Goal: Transaction & Acquisition: Subscribe to service/newsletter

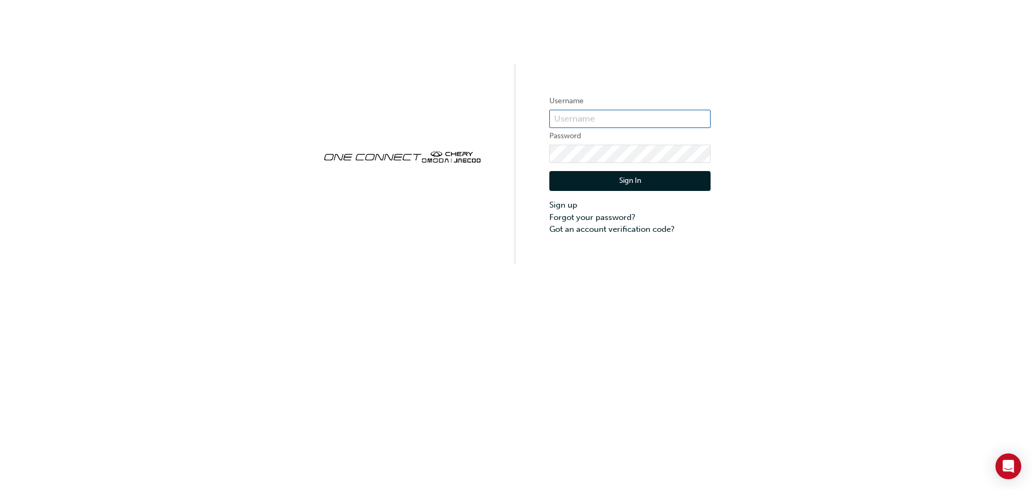
type input "cma0033"
click at [589, 181] on button "Sign In" at bounding box center [630, 181] width 161 height 20
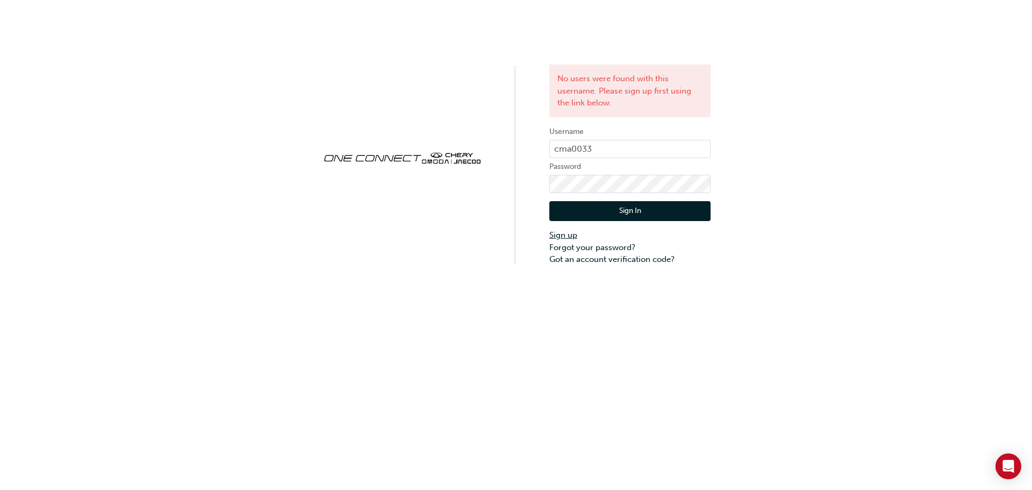
click at [553, 234] on link "Sign up" at bounding box center [630, 235] width 161 height 12
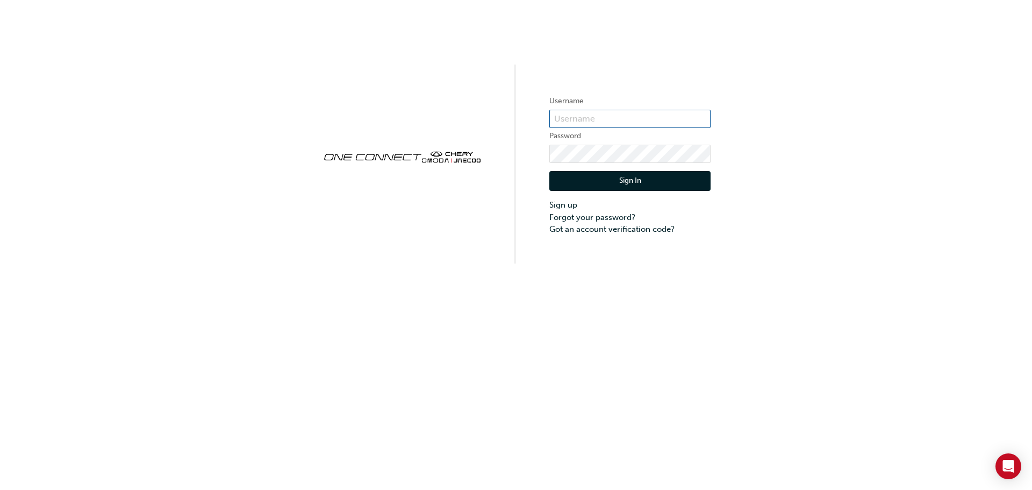
type input "cma0033"
drag, startPoint x: 625, startPoint y: 120, endPoint x: 502, endPoint y: 119, distance: 123.1
click at [502, 119] on div "Username cma0033 Password Sign In Sign up Forgot your password? Got an account …" at bounding box center [516, 131] width 1032 height 263
click at [577, 201] on link "Sign up" at bounding box center [630, 205] width 161 height 12
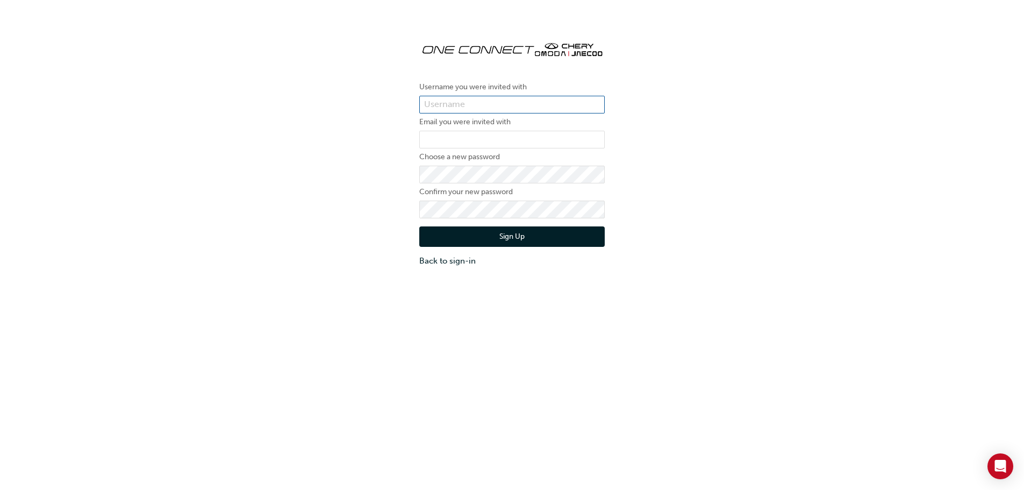
click at [449, 103] on input "text" at bounding box center [512, 105] width 186 height 18
paste input "cma0033"
type input "cma0033"
click at [451, 137] on input "email" at bounding box center [512, 140] width 186 height 18
type input "[PERSON_NAME][EMAIL_ADDRESS][PERSON_NAME][DOMAIN_NAME]"
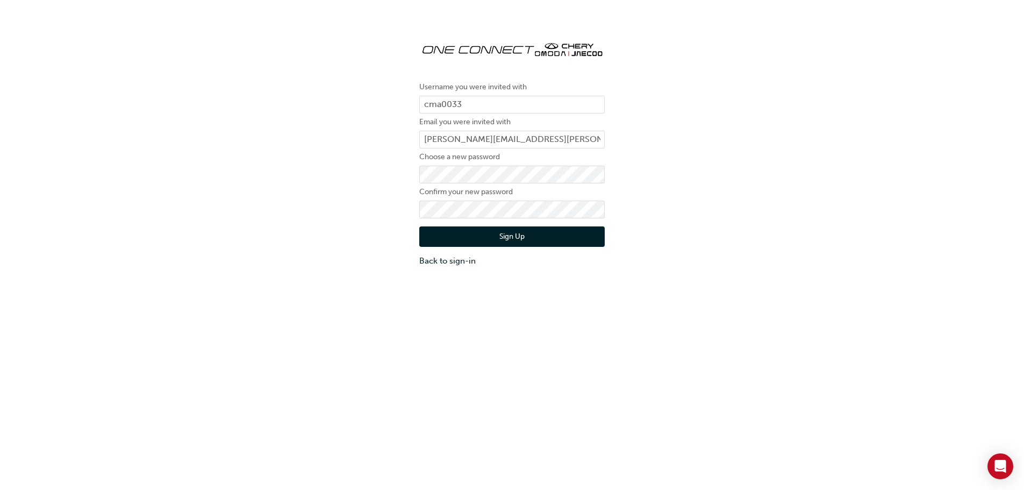
click at [447, 240] on button "Sign Up" at bounding box center [512, 236] width 186 height 20
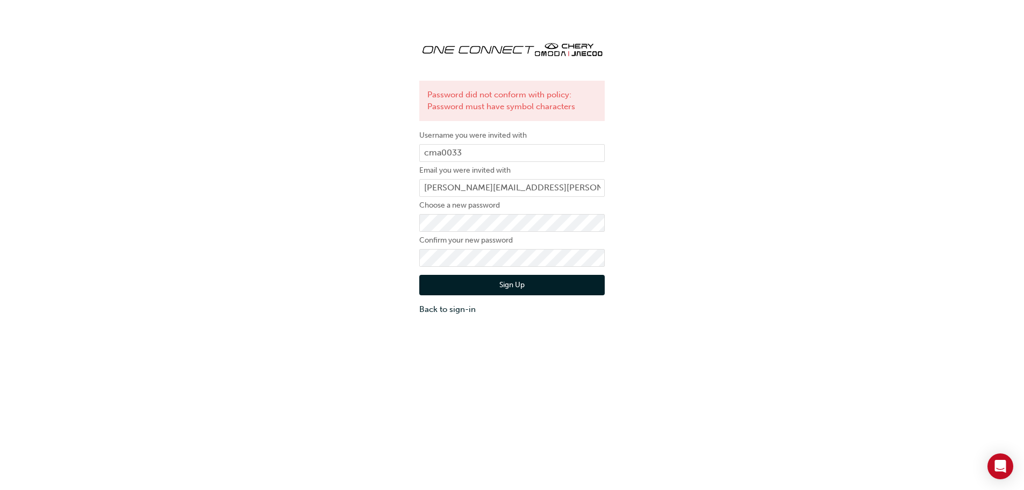
click at [444, 289] on button "Sign Up" at bounding box center [512, 285] width 186 height 20
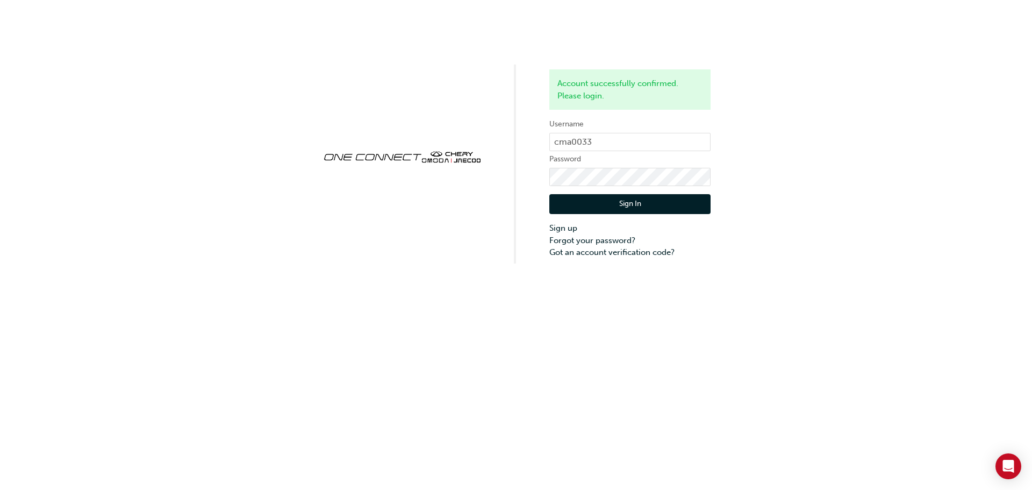
click at [572, 208] on button "Sign In" at bounding box center [630, 204] width 161 height 20
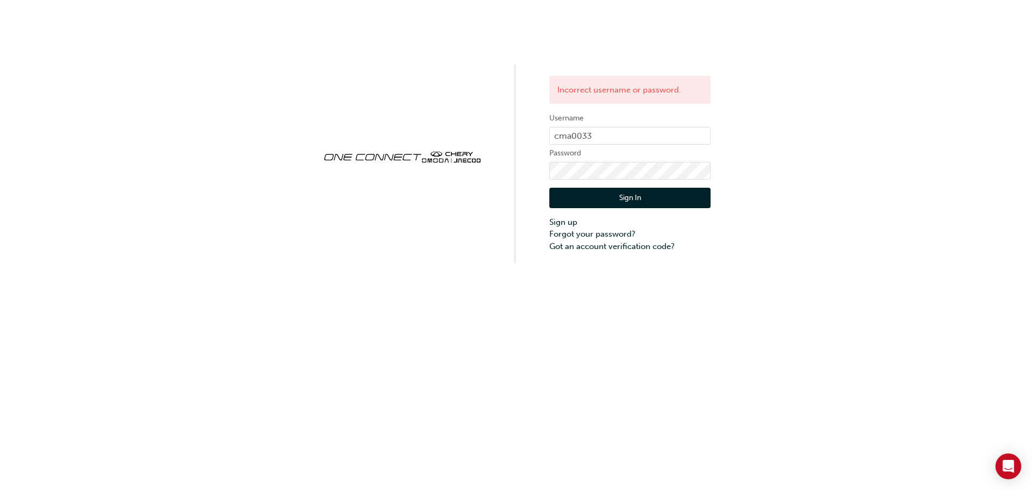
click at [617, 161] on form "Username cma0033 Password Sign In Sign up Forgot your password? Got an account …" at bounding box center [630, 182] width 161 height 140
click at [572, 200] on button "Sign In" at bounding box center [630, 198] width 161 height 20
